Goal: Book appointment/travel/reservation

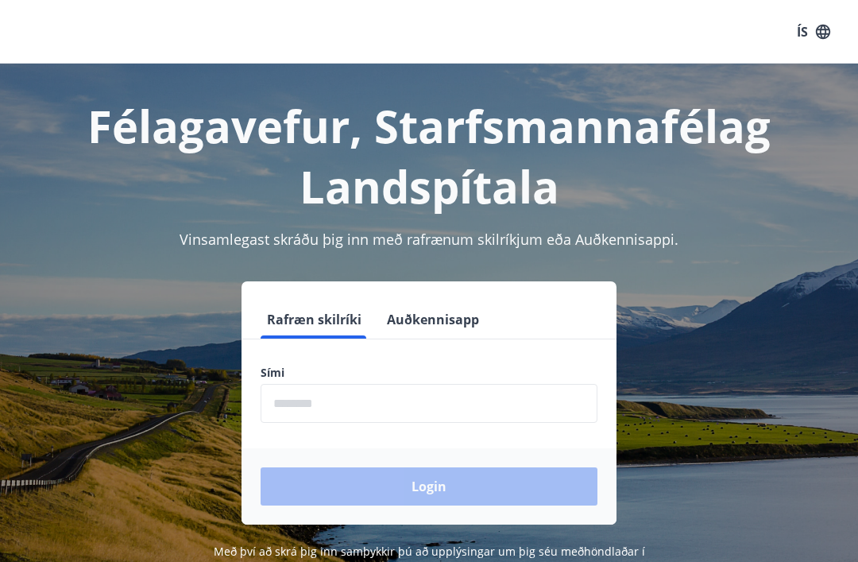
click at [446, 400] on input "phone" at bounding box center [429, 403] width 337 height 39
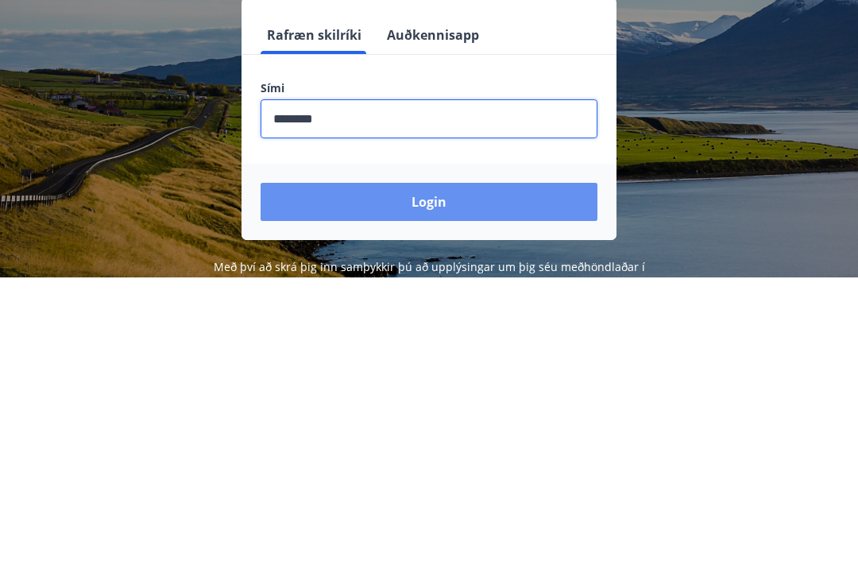
type input "********"
click at [440, 467] on button "Login" at bounding box center [429, 486] width 337 height 38
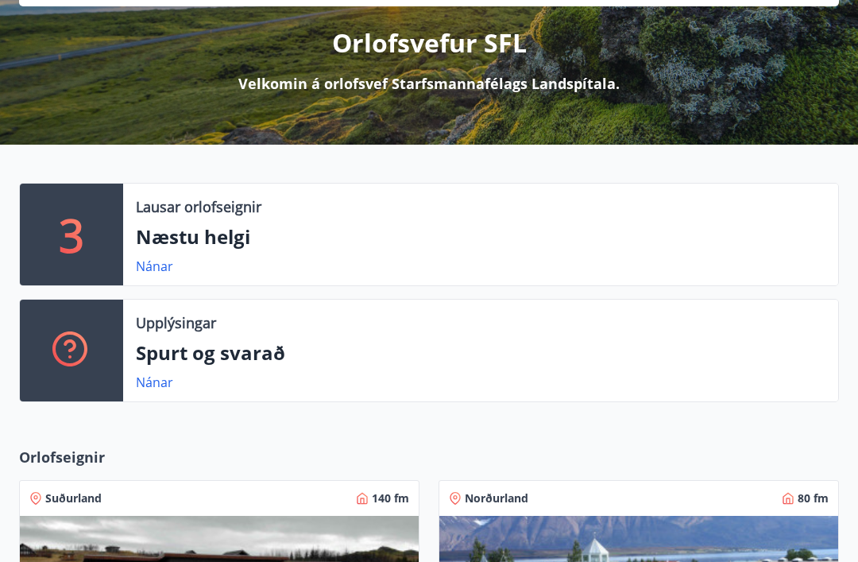
scroll to position [191, 0]
click at [166, 265] on link "Nánar" at bounding box center [154, 265] width 37 height 17
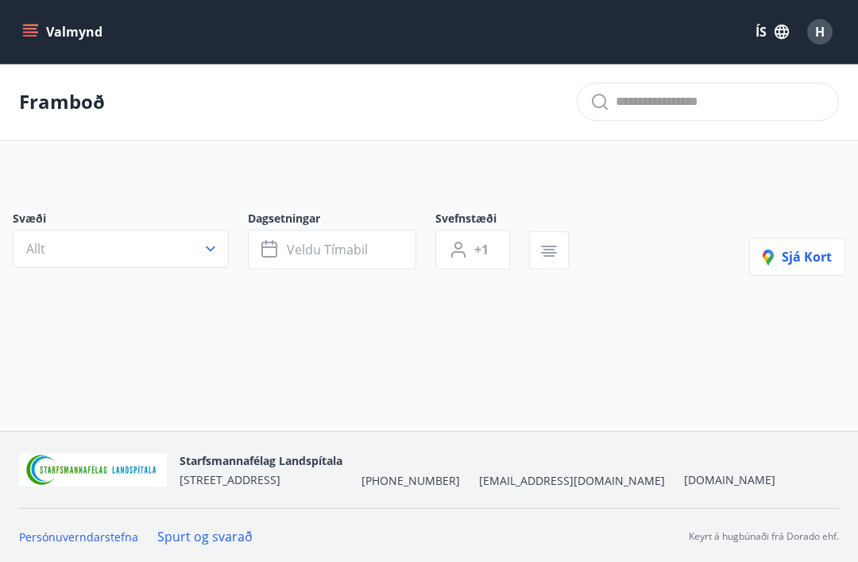
type input "*"
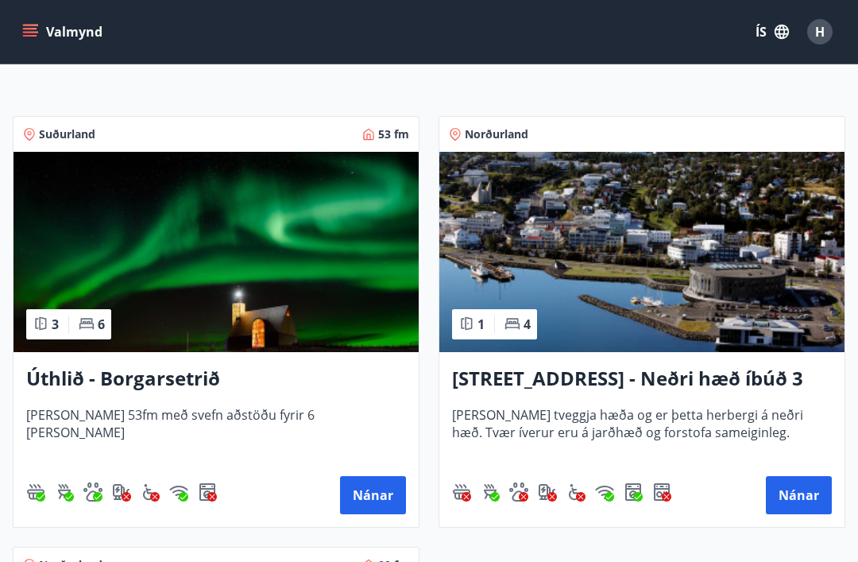
scroll to position [272, 0]
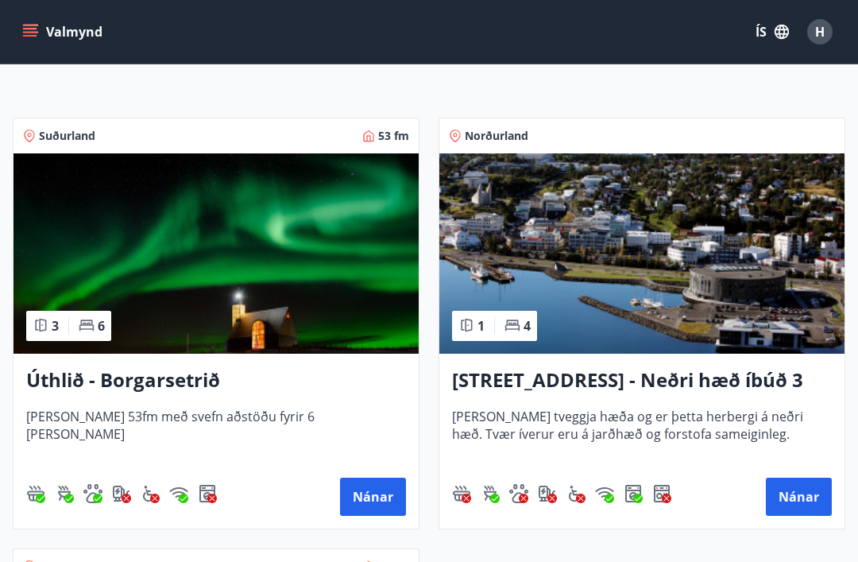
click at [809, 487] on button "Nánar" at bounding box center [799, 496] width 66 height 38
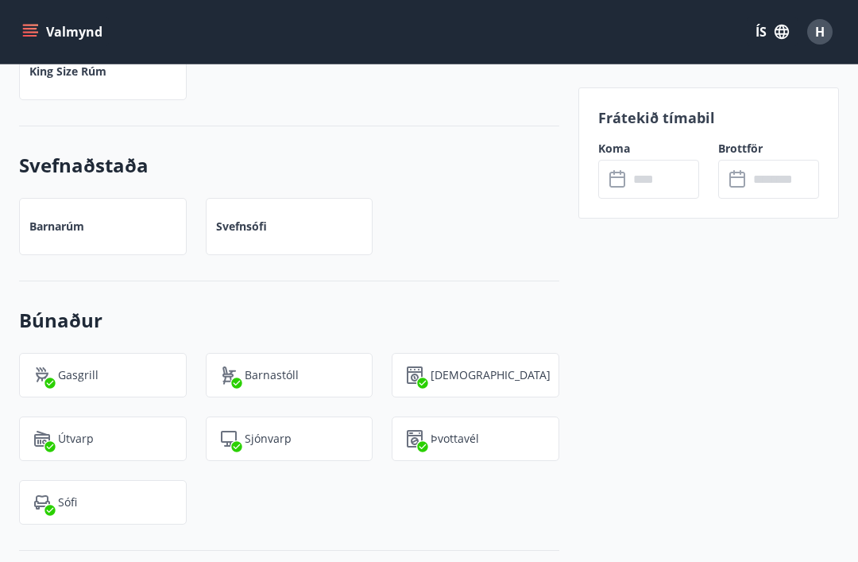
scroll to position [1117, 0]
click at [633, 171] on input "text" at bounding box center [663, 179] width 71 height 39
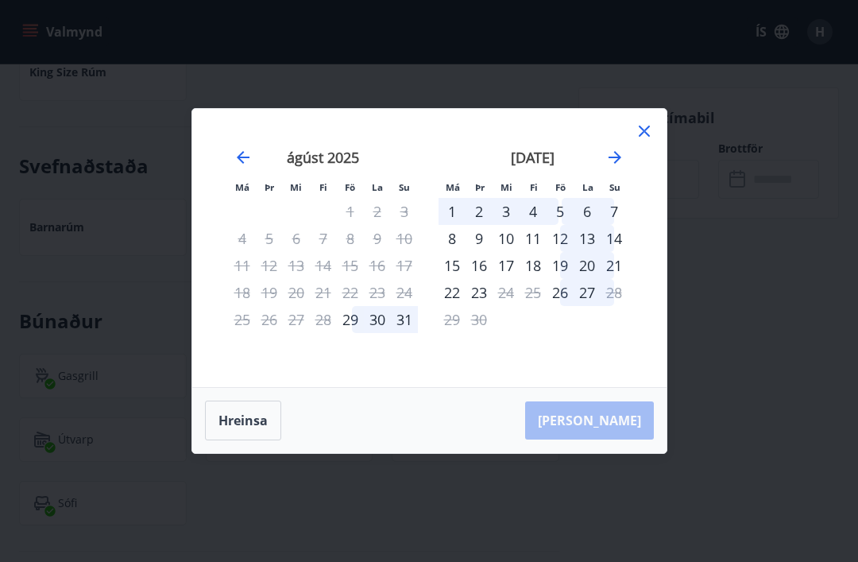
click at [352, 333] on div "29" at bounding box center [350, 319] width 27 height 27
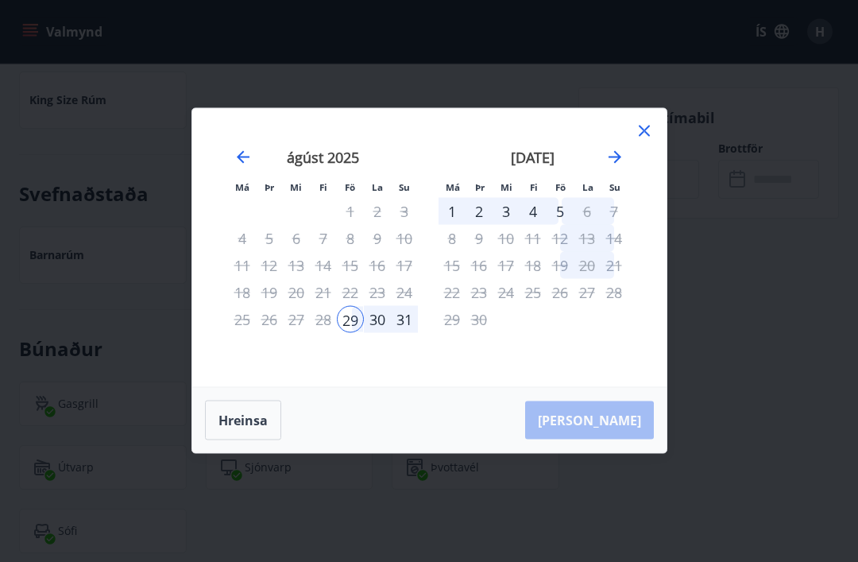
scroll to position [1089, 0]
click at [651, 141] on icon at bounding box center [644, 131] width 19 height 19
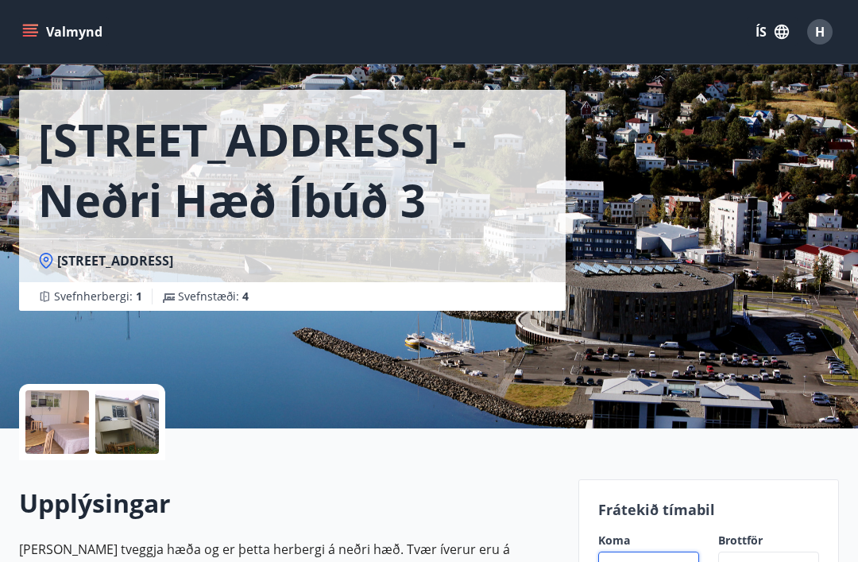
scroll to position [0, 0]
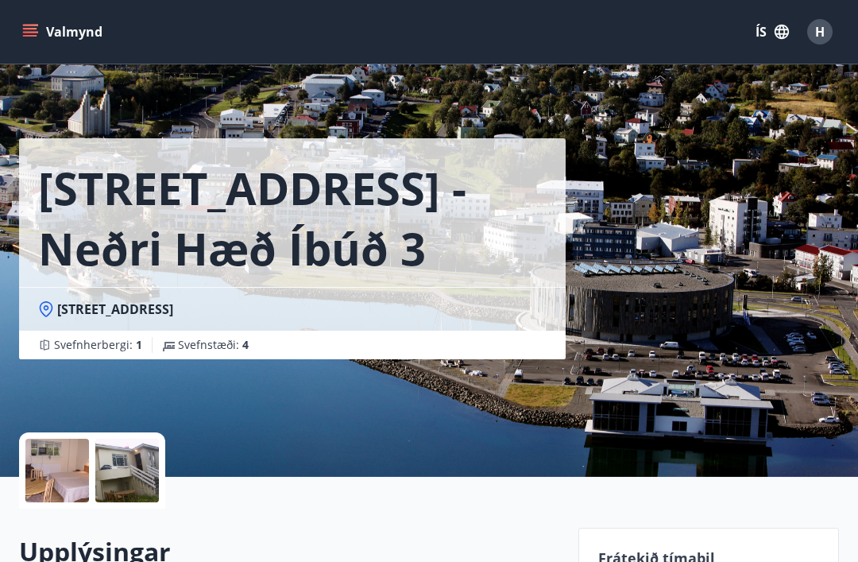
click at [30, 32] on icon "menu" at bounding box center [31, 32] width 17 height 2
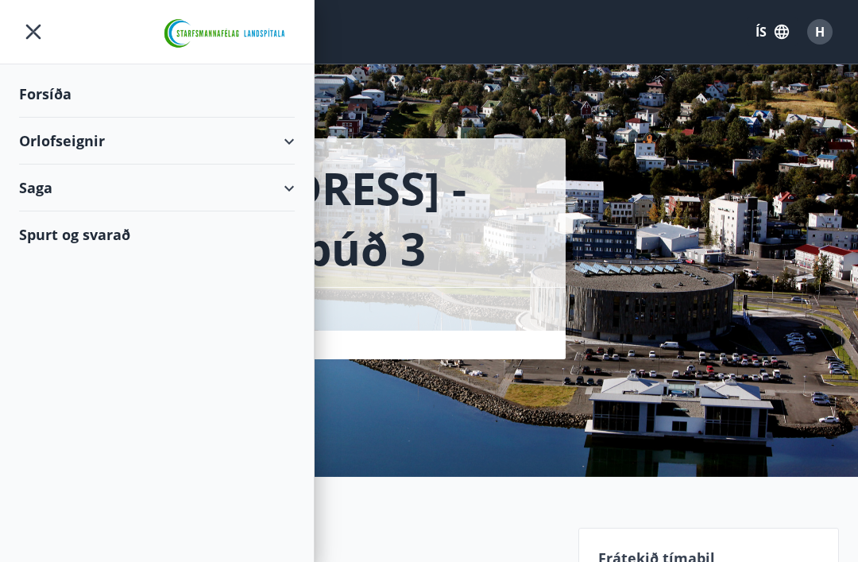
click at [290, 197] on div "Saga" at bounding box center [157, 187] width 276 height 47
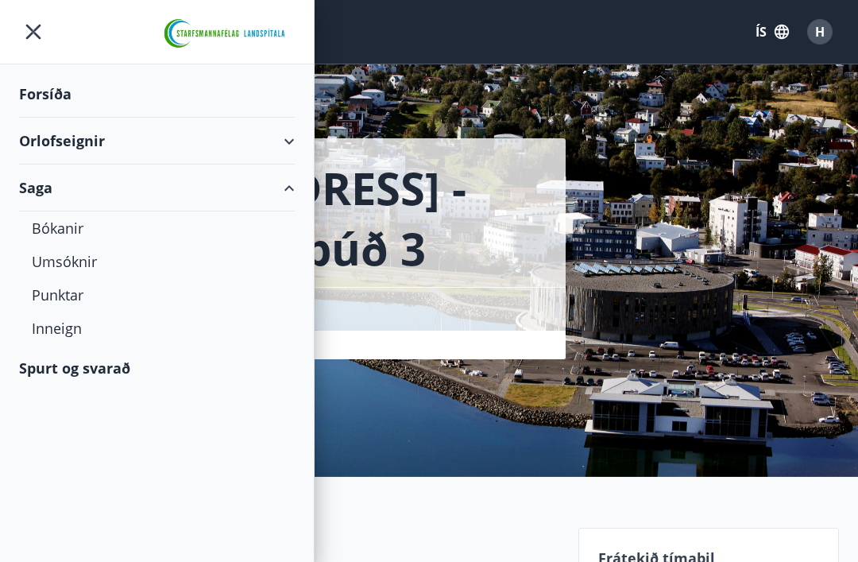
click at [74, 300] on div "Punktar" at bounding box center [157, 294] width 250 height 33
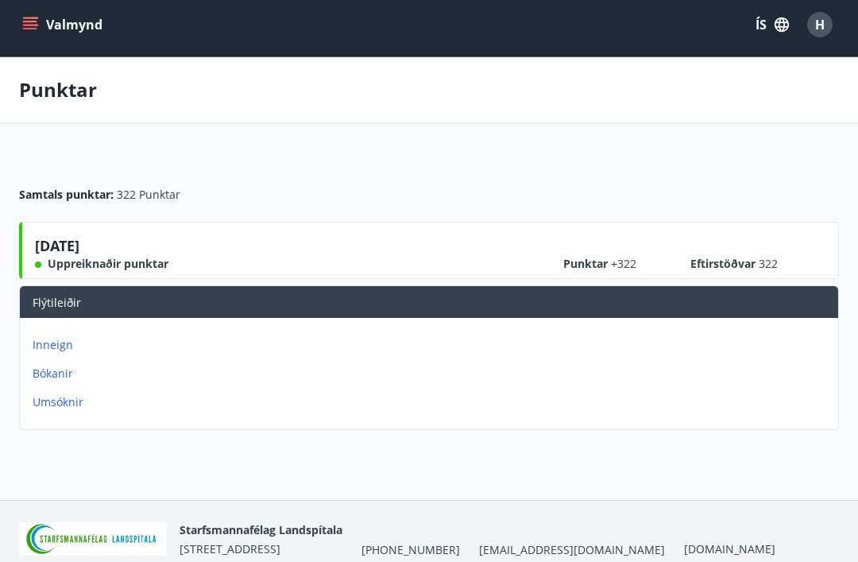
scroll to position [5, 0]
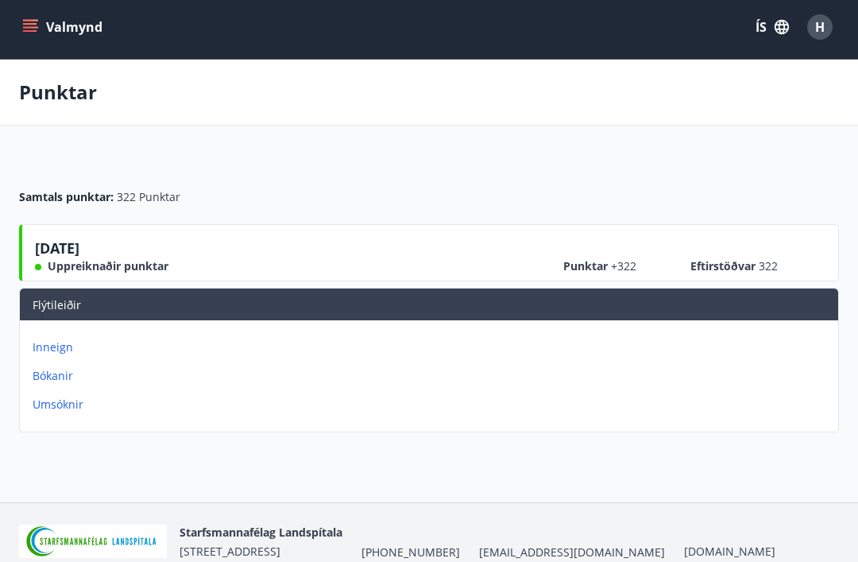
click at [38, 354] on p "Inneign" at bounding box center [432, 347] width 799 height 16
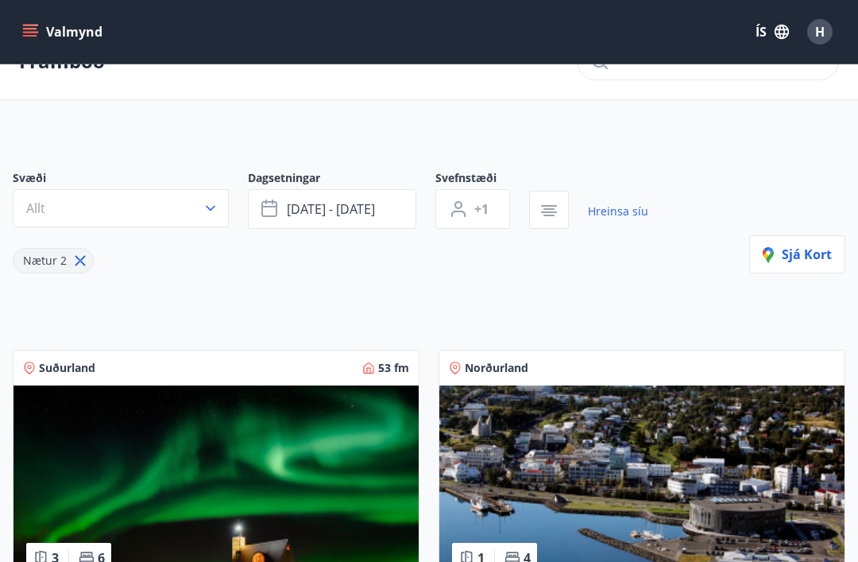
scroll to position [41, 0]
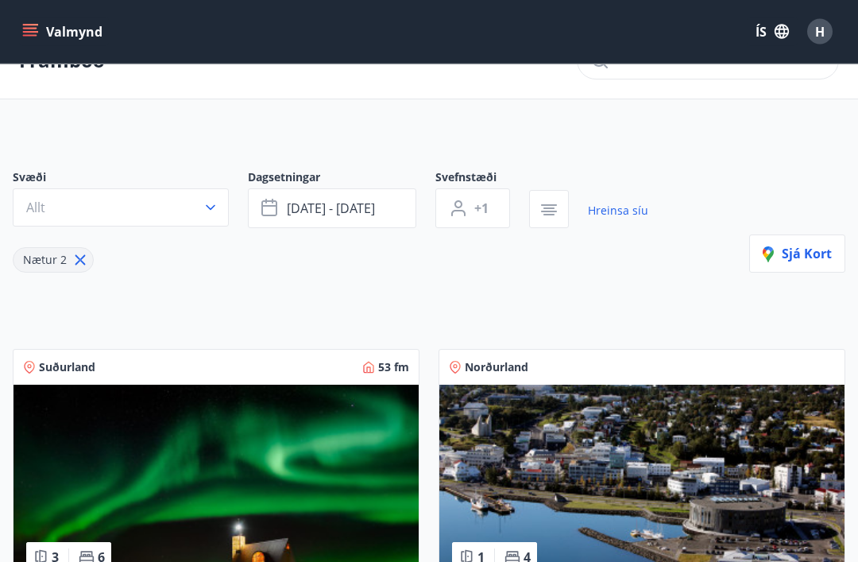
click at [196, 218] on button "Allt" at bounding box center [121, 208] width 216 height 38
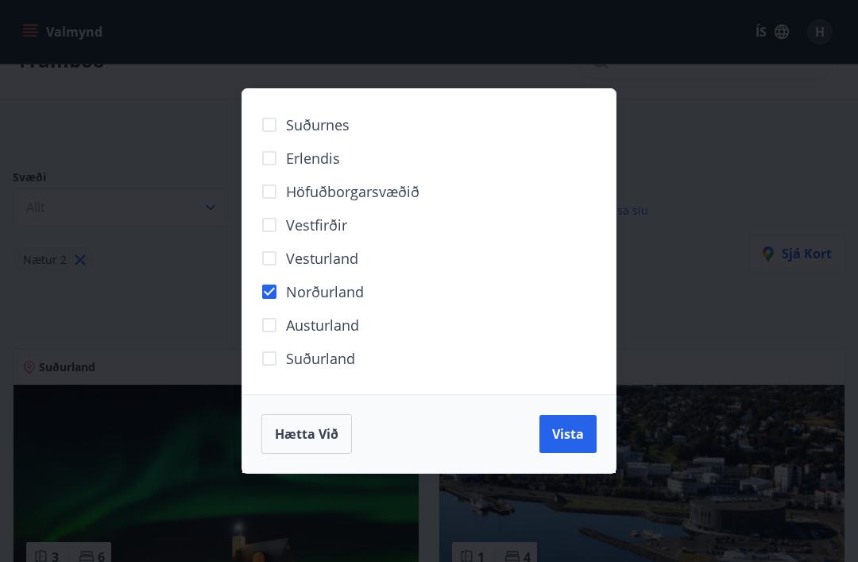
click at [574, 442] on span "Vista" at bounding box center [568, 433] width 32 height 17
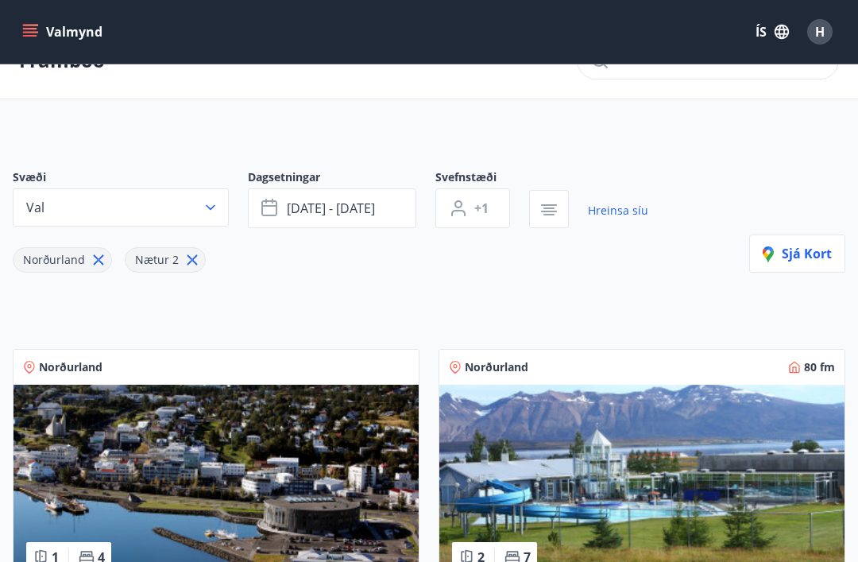
click at [190, 258] on icon at bounding box center [192, 260] width 10 height 10
type input "*"
click at [280, 208] on icon "button" at bounding box center [270, 208] width 19 height 19
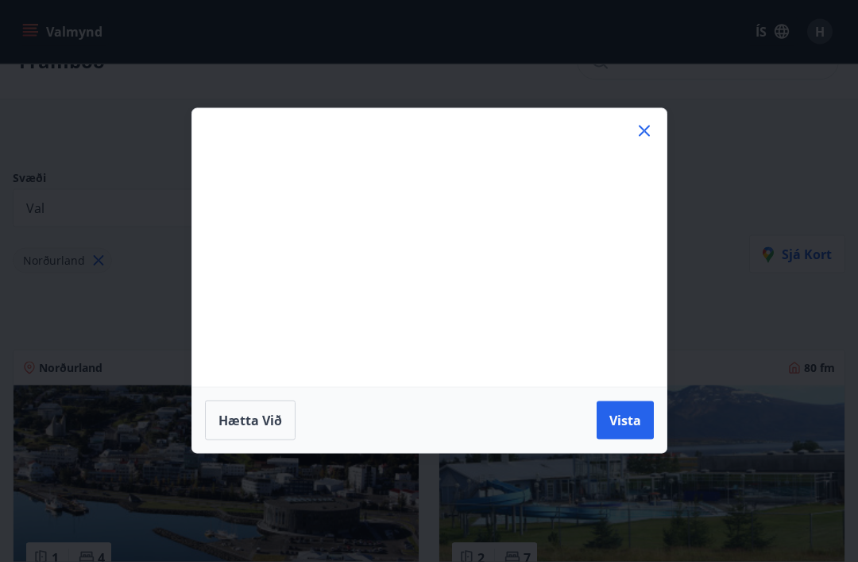
scroll to position [41, 0]
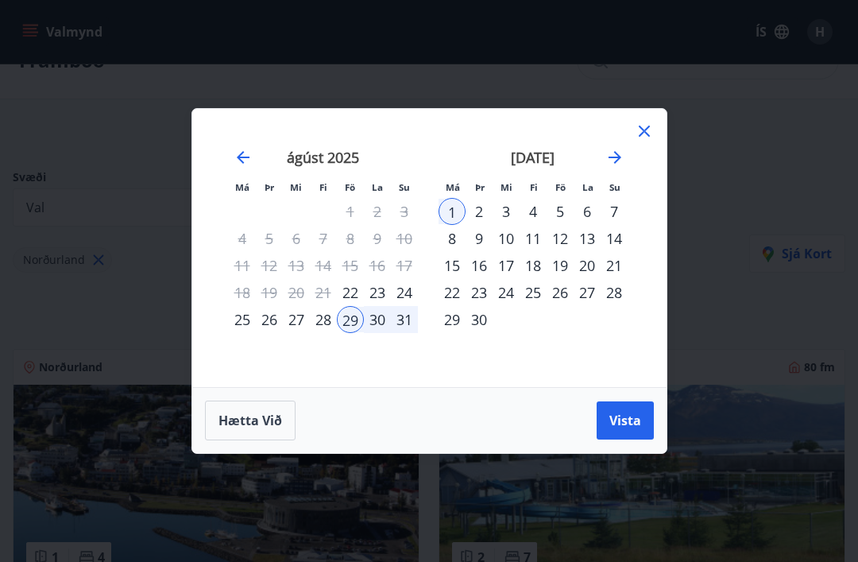
click at [269, 333] on div "26" at bounding box center [269, 319] width 27 height 27
click at [633, 429] on span "Vista" at bounding box center [625, 420] width 32 height 17
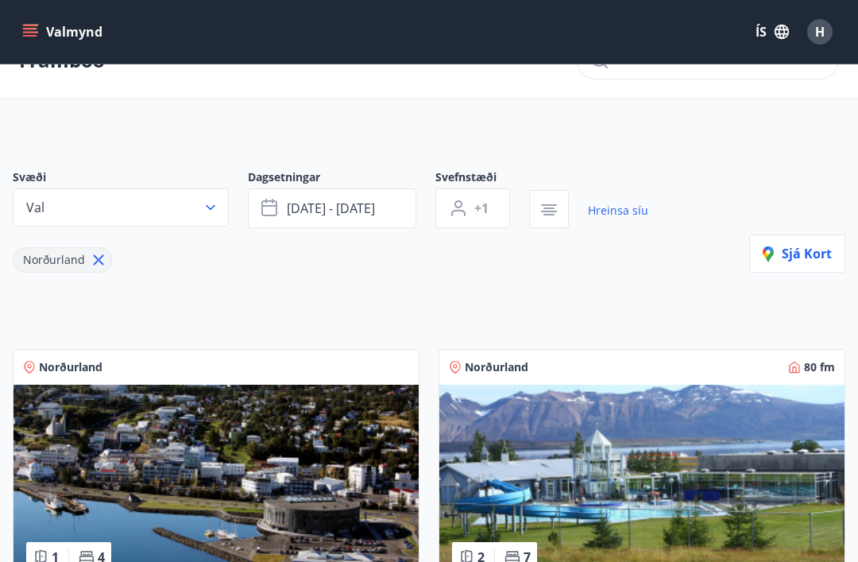
click at [482, 205] on span "+1" at bounding box center [481, 207] width 14 height 17
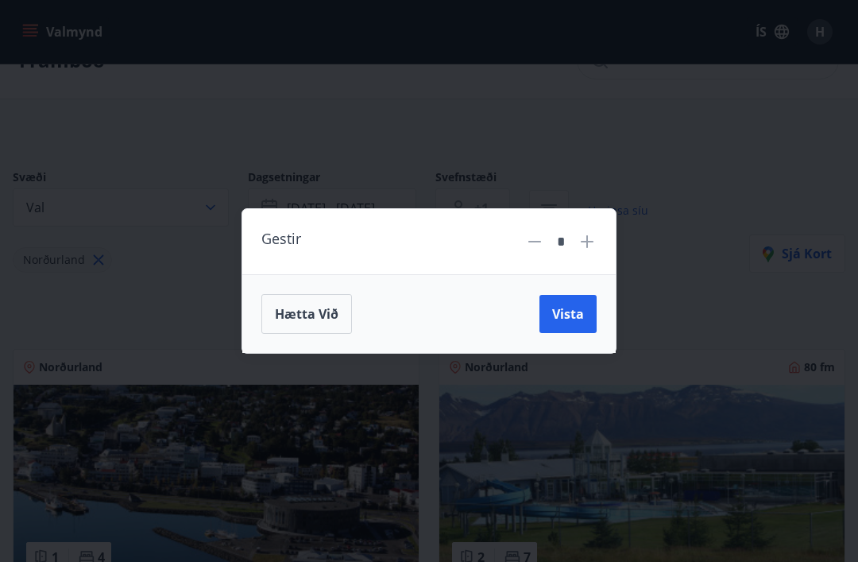
click at [583, 251] on icon at bounding box center [587, 241] width 19 height 19
type input "*"
click at [572, 323] on span "Vista" at bounding box center [568, 313] width 32 height 17
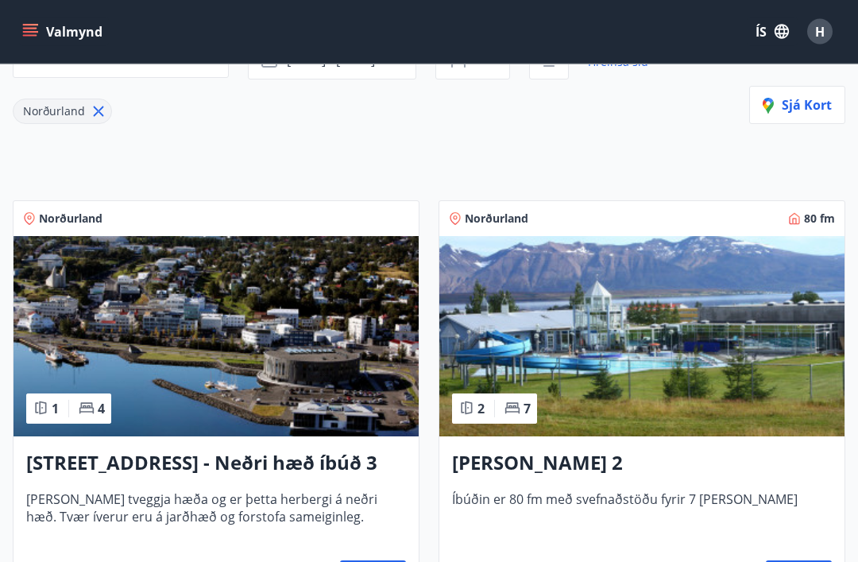
scroll to position [219, 0]
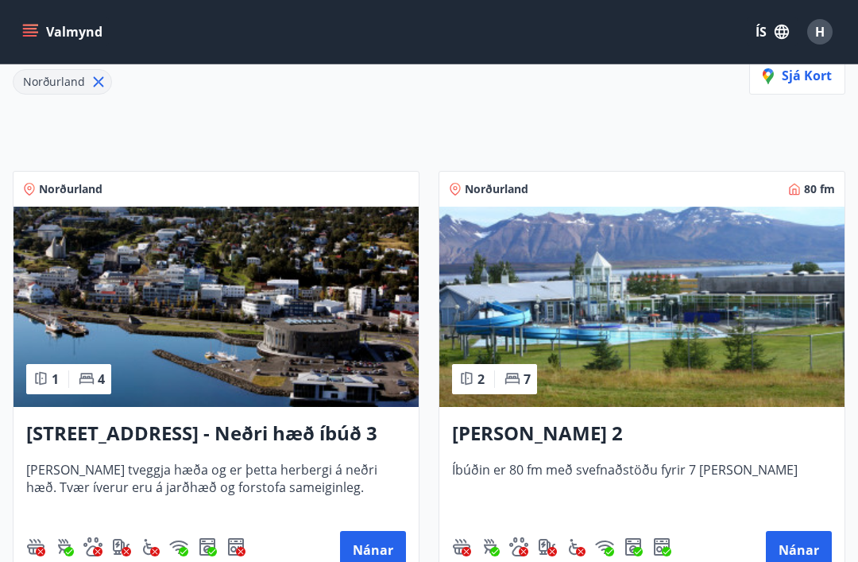
click at [386, 546] on button "Nánar" at bounding box center [373, 550] width 66 height 38
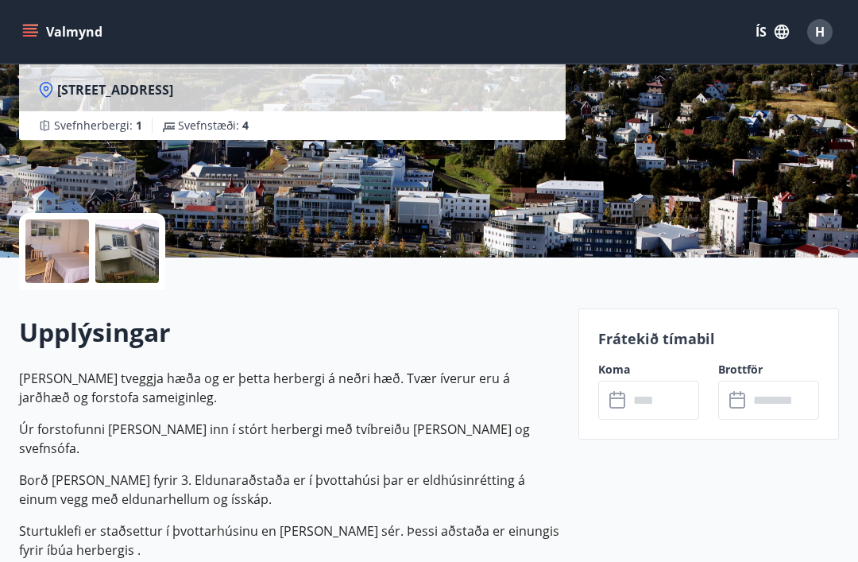
scroll to position [253, 0]
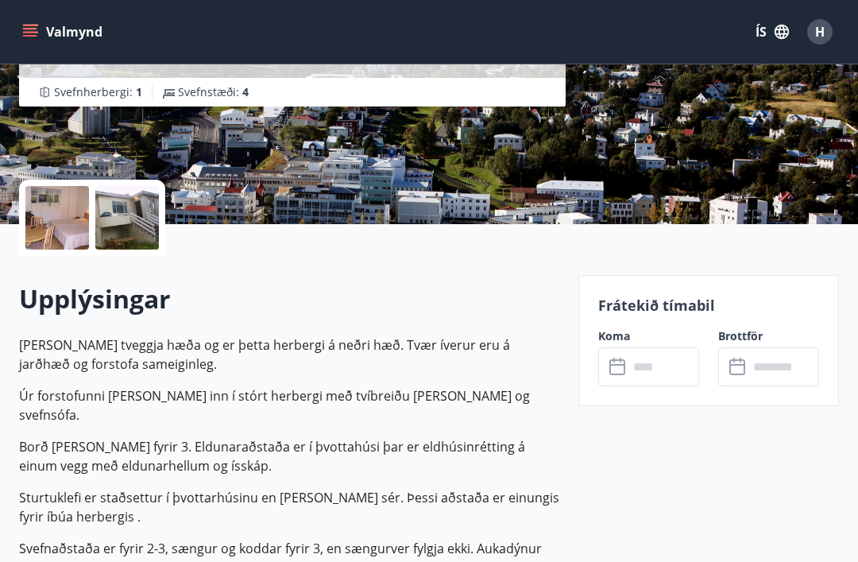
click at [630, 362] on input "text" at bounding box center [663, 366] width 71 height 39
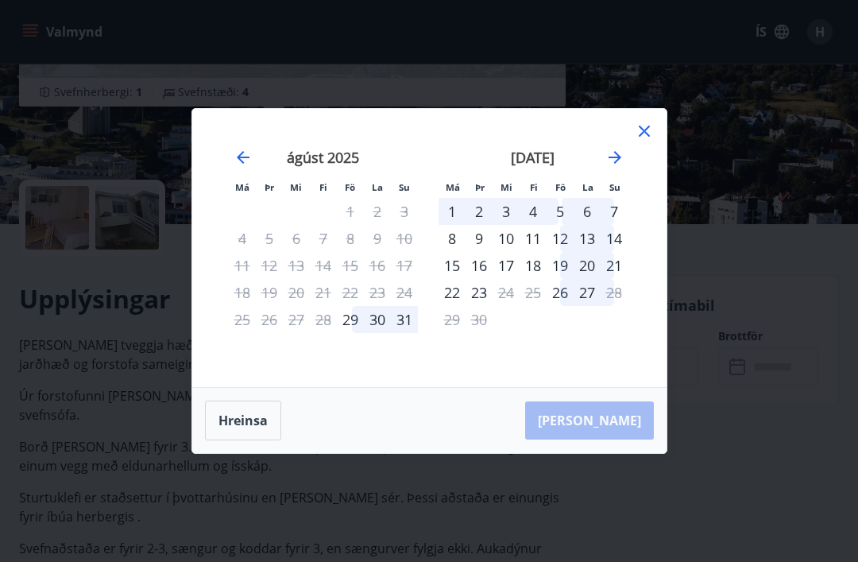
click at [354, 333] on div "29" at bounding box center [350, 319] width 27 height 27
click at [442, 225] on div "1" at bounding box center [452, 211] width 27 height 27
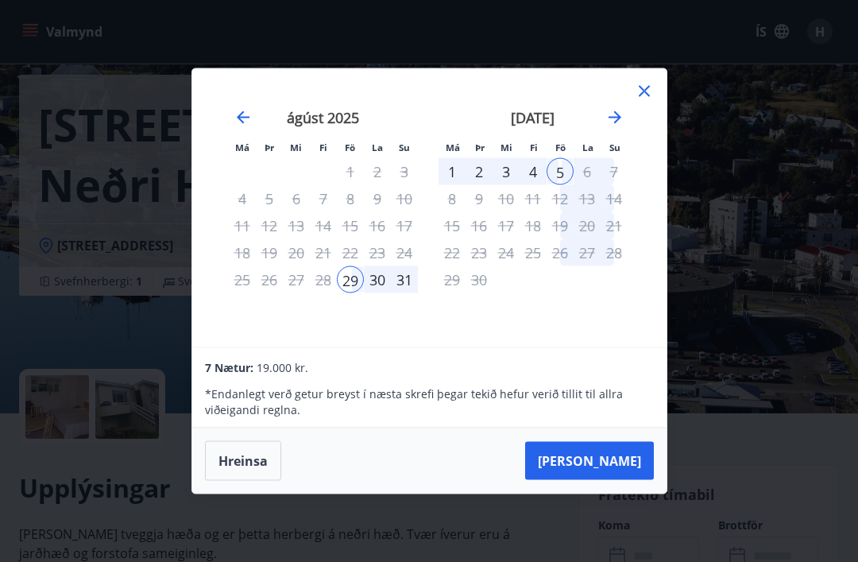
scroll to position [0, 0]
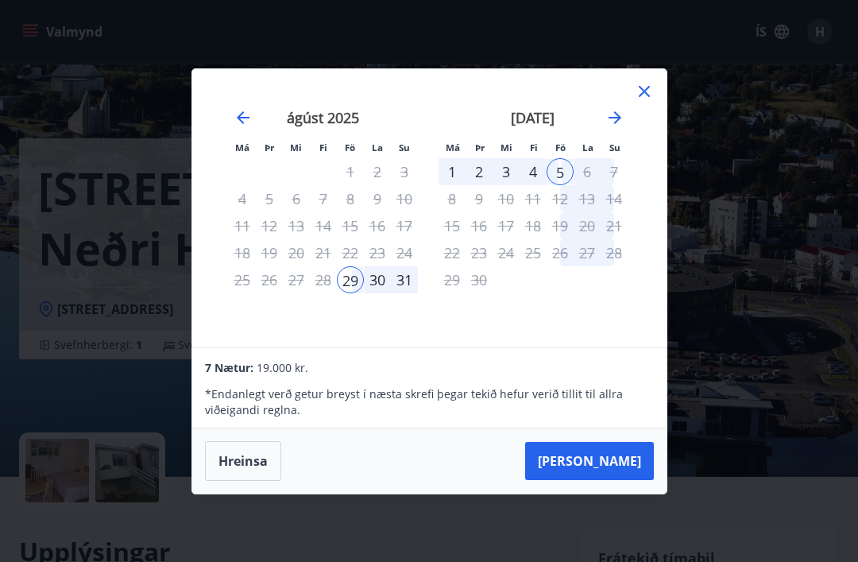
click at [628, 456] on button "[PERSON_NAME]" at bounding box center [589, 461] width 129 height 38
click at [647, 86] on icon at bounding box center [644, 91] width 19 height 19
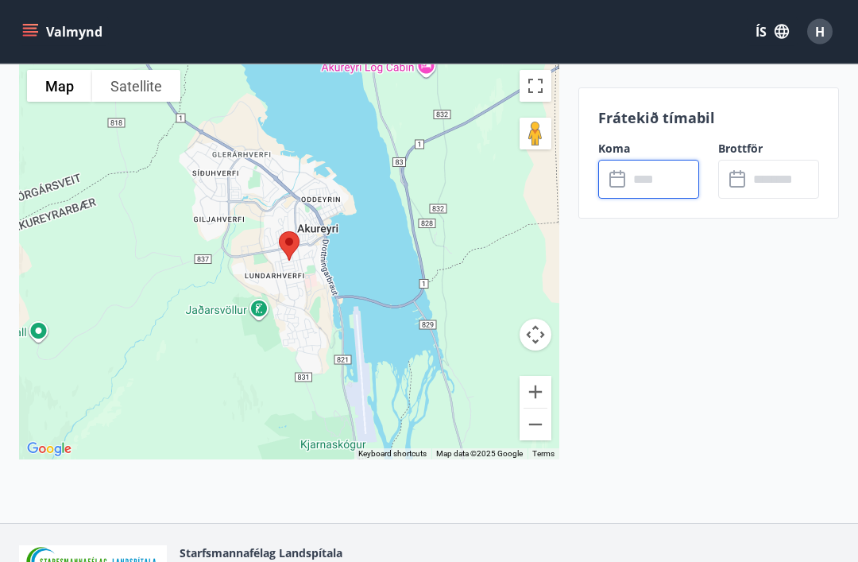
scroll to position [2671, 0]
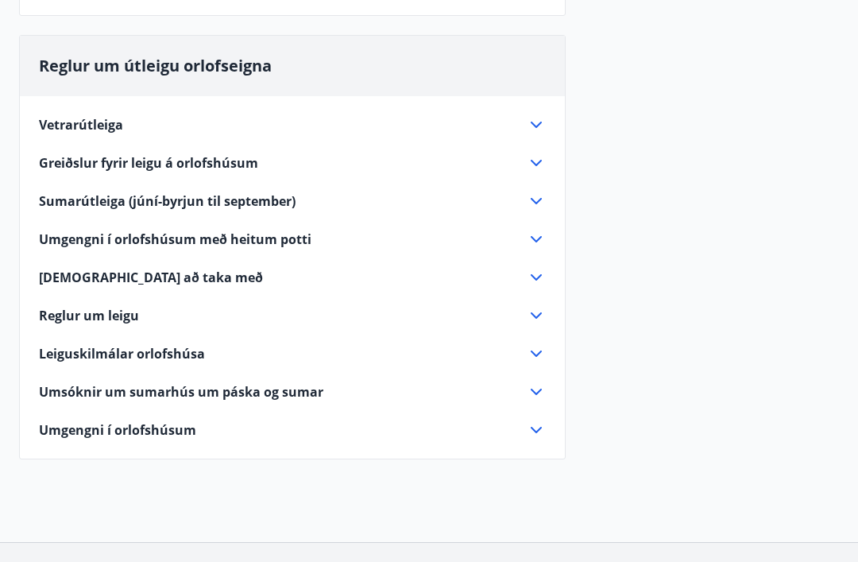
scroll to position [400, 0]
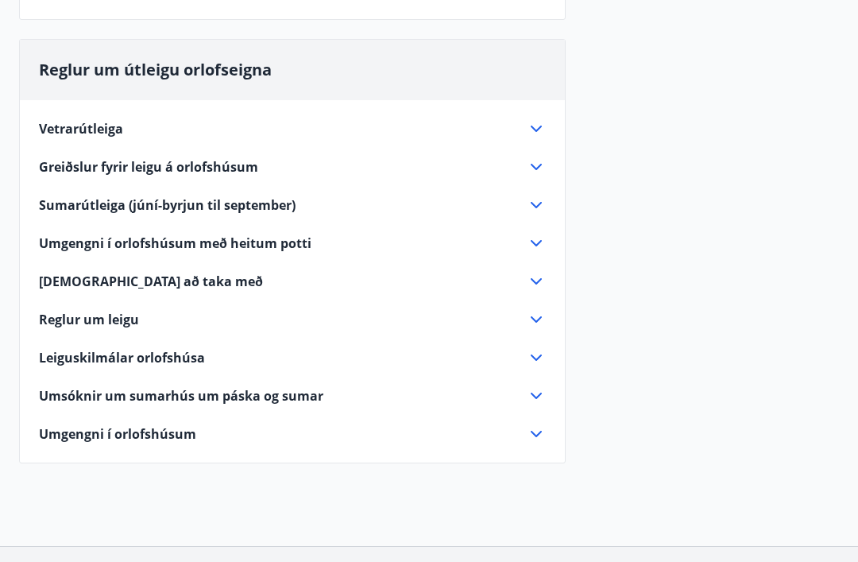
click at [539, 319] on icon at bounding box center [536, 319] width 11 height 6
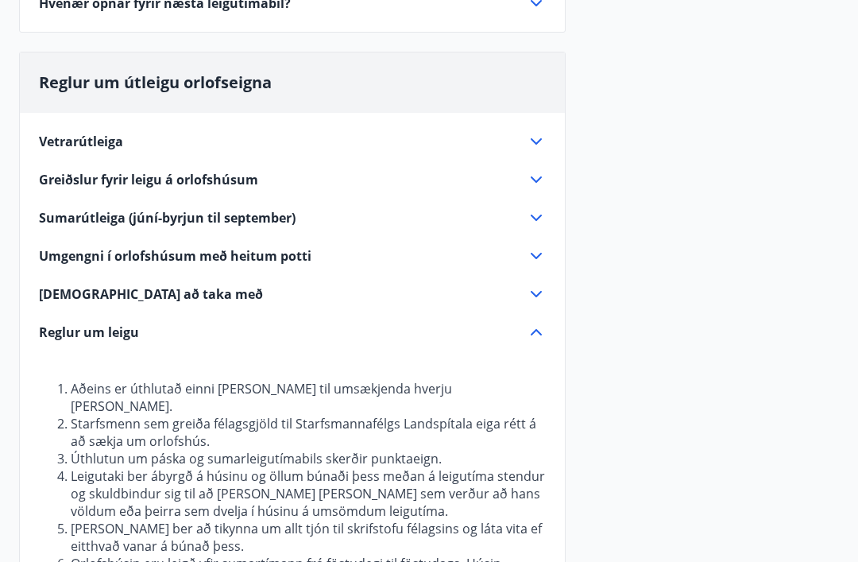
scroll to position [382, 0]
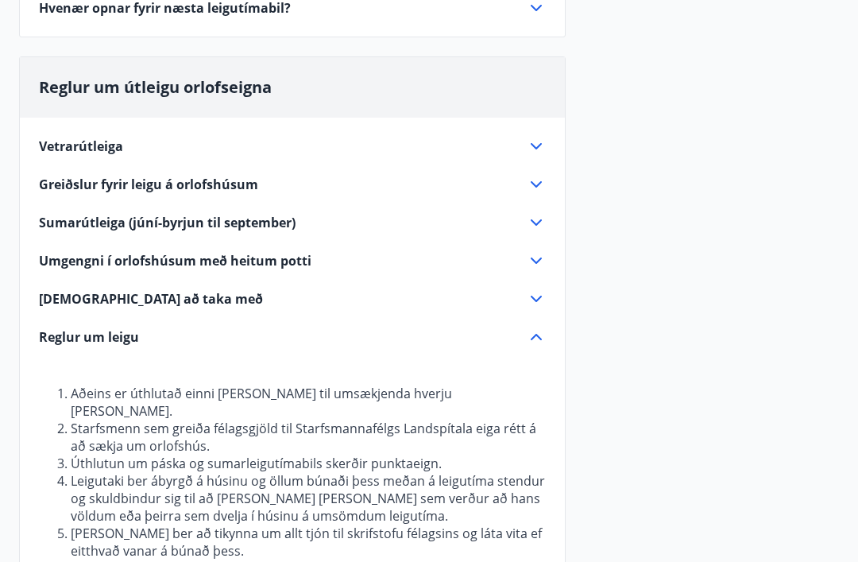
click at [539, 328] on icon at bounding box center [536, 336] width 19 height 19
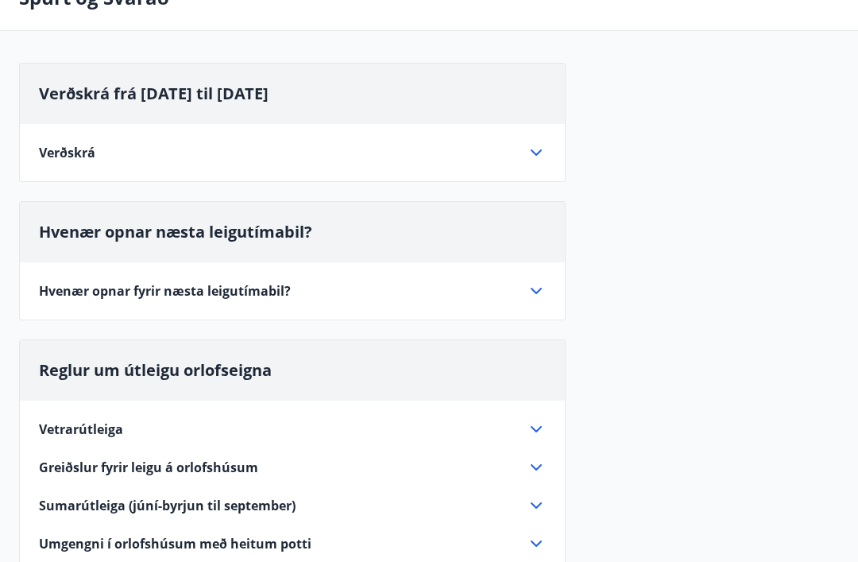
click at [535, 288] on icon at bounding box center [536, 291] width 19 height 19
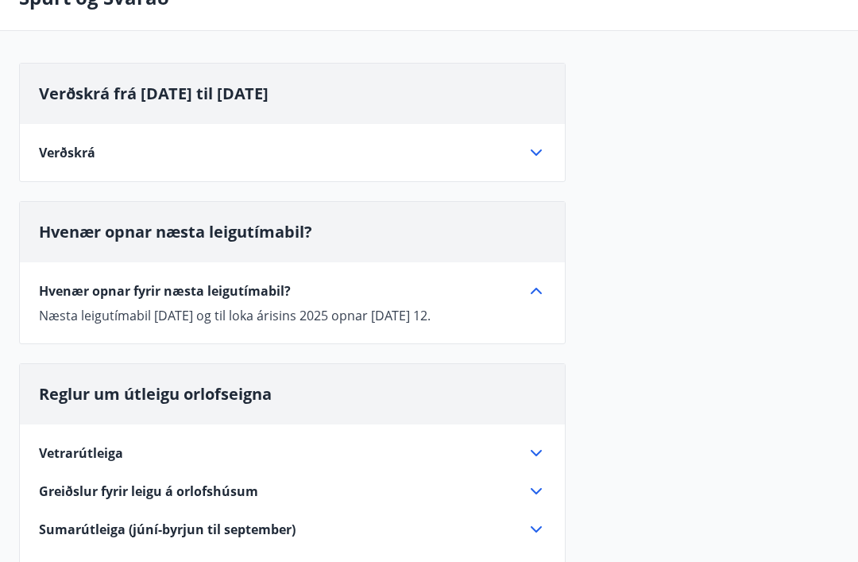
click at [540, 295] on icon at bounding box center [536, 290] width 19 height 19
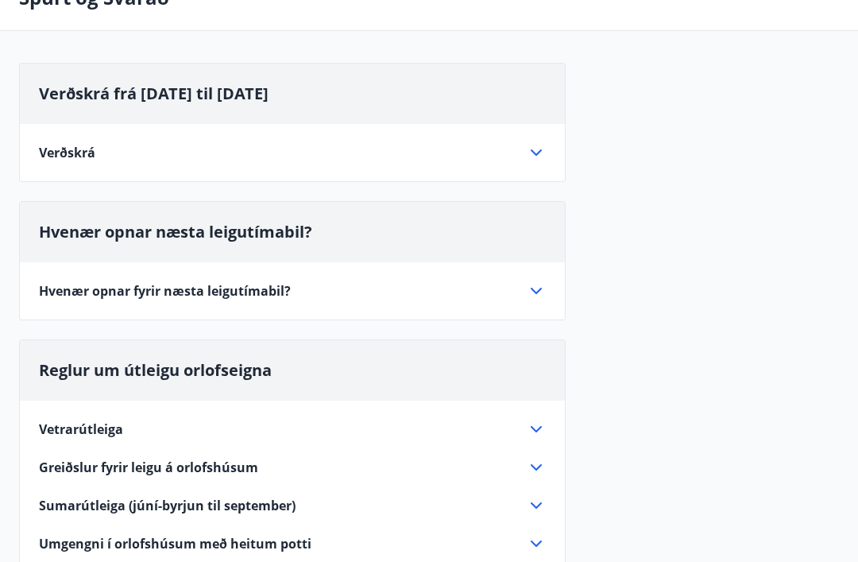
click at [541, 153] on icon at bounding box center [536, 152] width 19 height 19
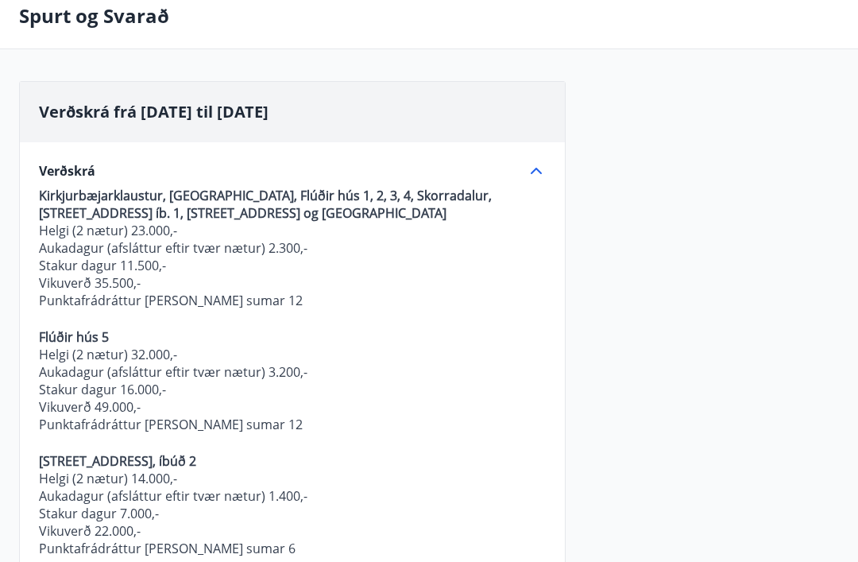
scroll to position [0, 0]
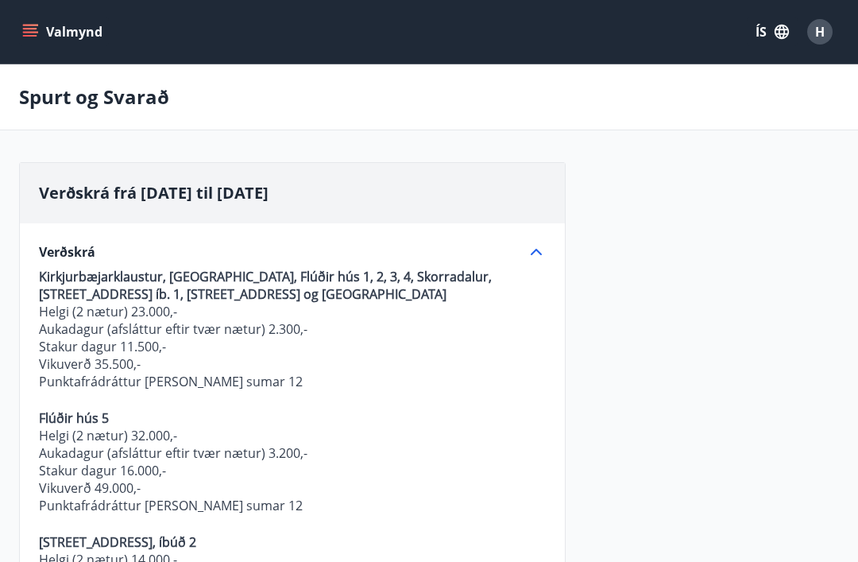
click at [39, 29] on button "Valmynd" at bounding box center [64, 31] width 90 height 29
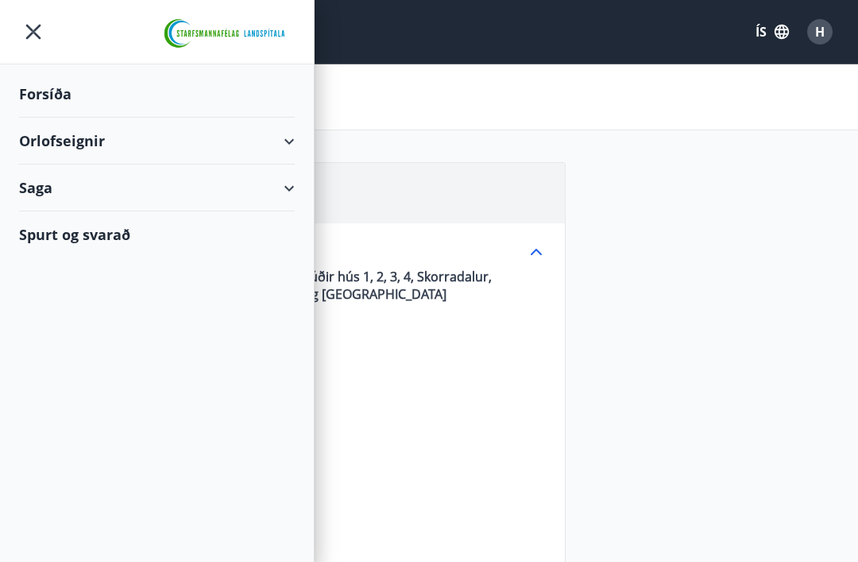
click at [65, 96] on div "Forsíða" at bounding box center [157, 94] width 276 height 47
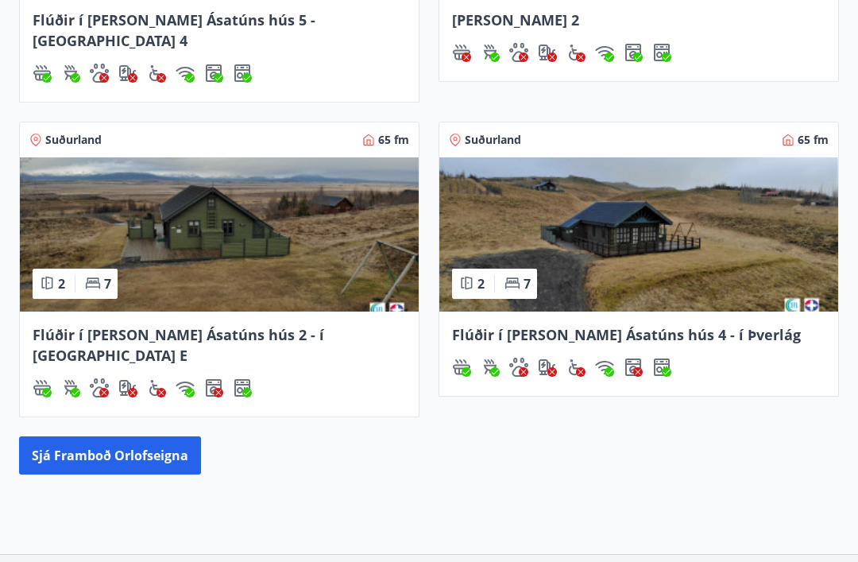
scroll to position [898, 0]
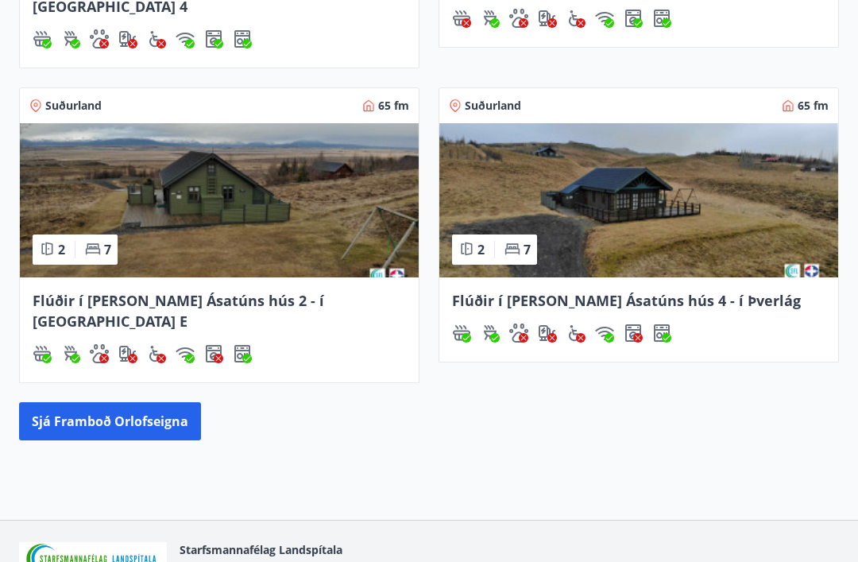
click at [541, 561] on span "[EMAIL_ADDRESS][DOMAIN_NAME]" at bounding box center [572, 570] width 186 height 16
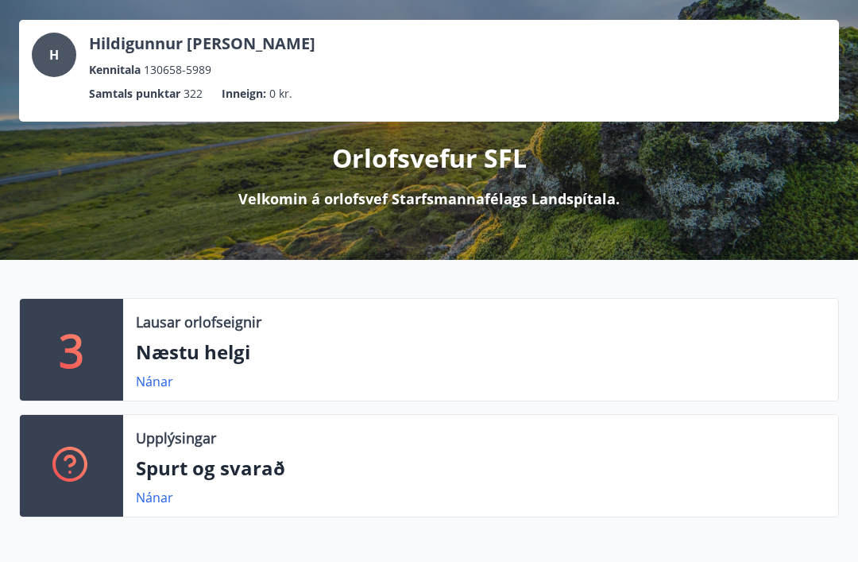
scroll to position [0, 0]
